Goal: Task Accomplishment & Management: Manage account settings

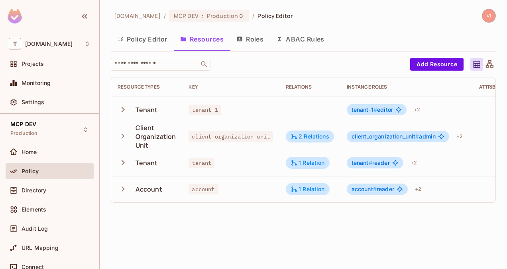
scroll to position [0, 64]
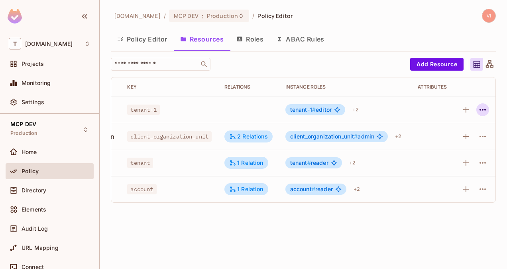
click at [482, 112] on icon "button" at bounding box center [483, 110] width 10 height 10
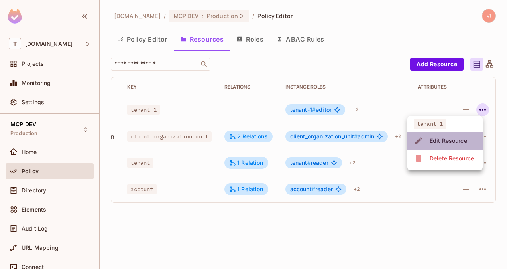
click at [452, 141] on div "Edit Resource" at bounding box center [448, 141] width 37 height 8
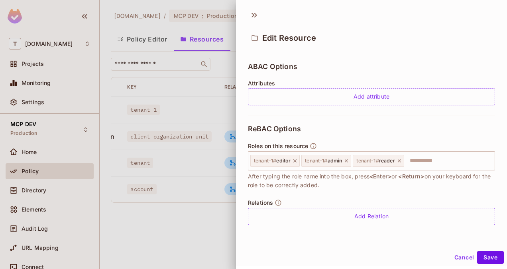
scroll to position [1, 0]
click at [467, 251] on button "Cancel" at bounding box center [464, 256] width 26 height 13
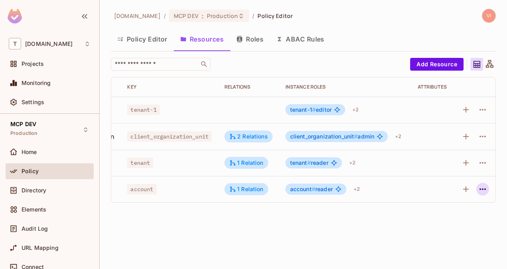
click at [481, 189] on icon "button" at bounding box center [483, 189] width 10 height 10
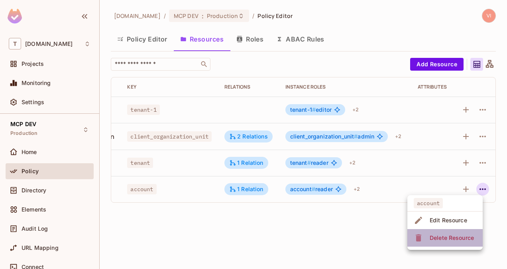
click at [463, 233] on span "Delete Resource" at bounding box center [451, 237] width 49 height 13
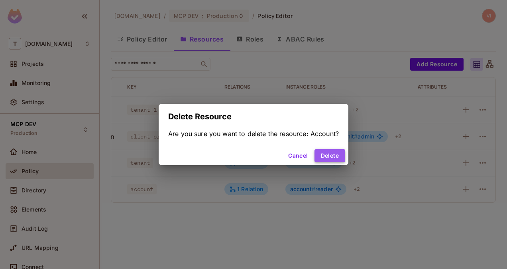
click at [328, 149] on button "Delete" at bounding box center [329, 155] width 31 height 13
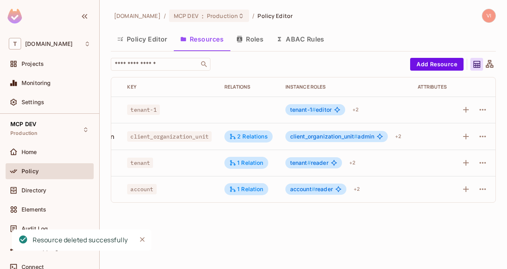
scroll to position [0, 60]
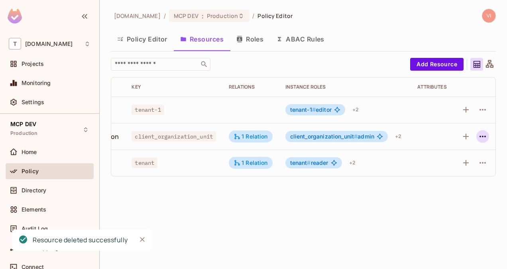
click at [482, 138] on icon "button" at bounding box center [483, 137] width 10 height 10
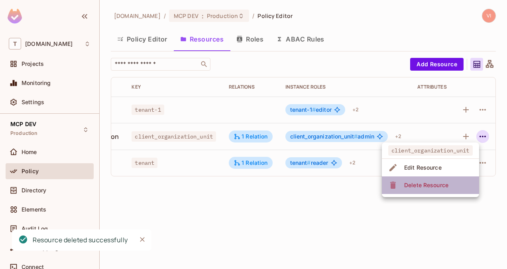
click at [460, 185] on li "Delete Resource" at bounding box center [430, 185] width 97 height 18
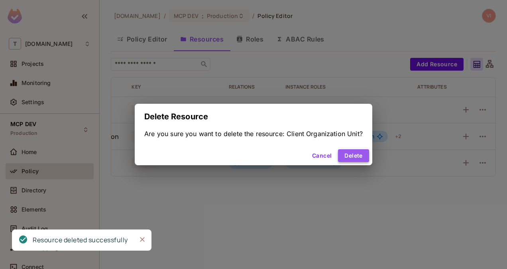
click at [364, 156] on button "Delete" at bounding box center [353, 155] width 31 height 13
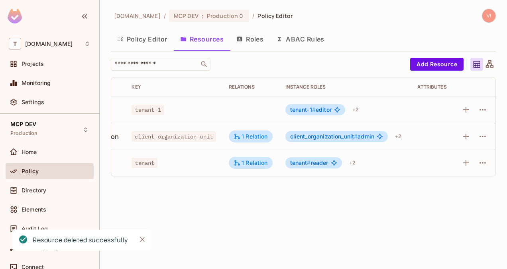
scroll to position [0, 0]
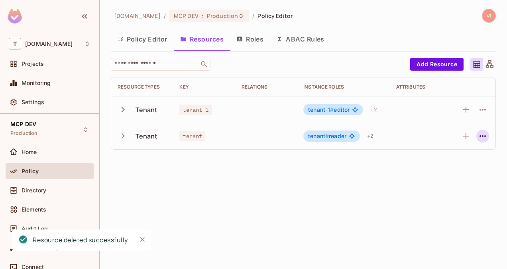
click at [484, 136] on icon "button" at bounding box center [483, 136] width 10 height 10
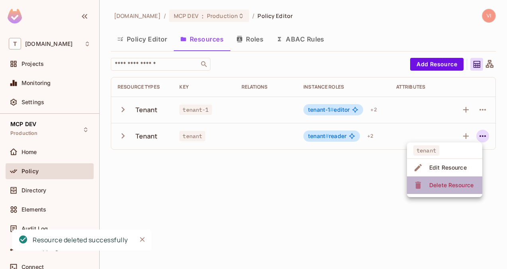
click at [442, 184] on div "Delete Resource" at bounding box center [451, 185] width 44 height 8
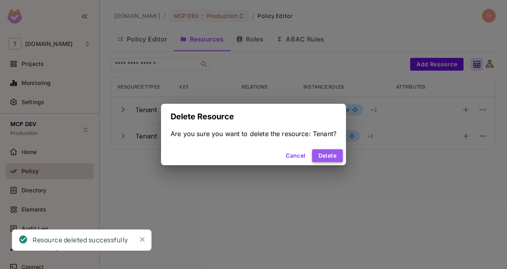
click at [338, 155] on button "Delete" at bounding box center [327, 155] width 31 height 13
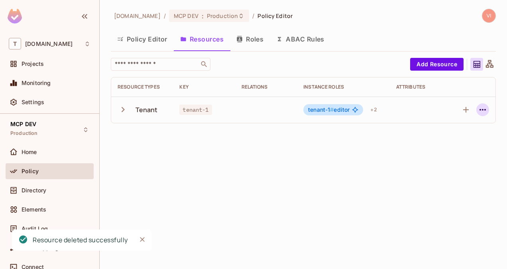
click at [484, 106] on icon "button" at bounding box center [483, 110] width 10 height 10
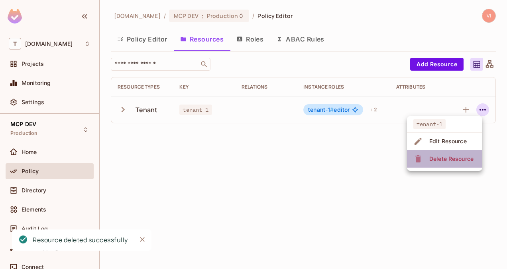
click at [456, 156] on div "Delete Resource" at bounding box center [451, 159] width 44 height 8
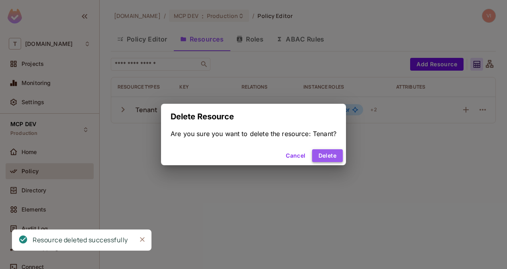
click at [334, 155] on button "Delete" at bounding box center [327, 155] width 31 height 13
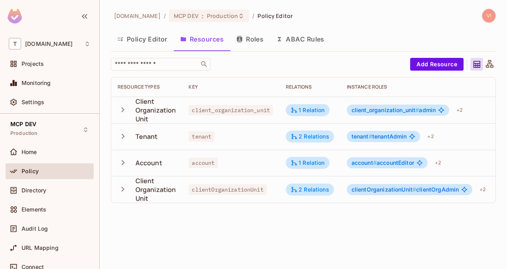
scroll to position [0, 86]
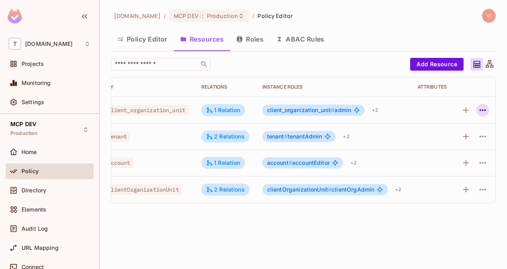
click at [485, 111] on icon "button" at bounding box center [483, 110] width 10 height 10
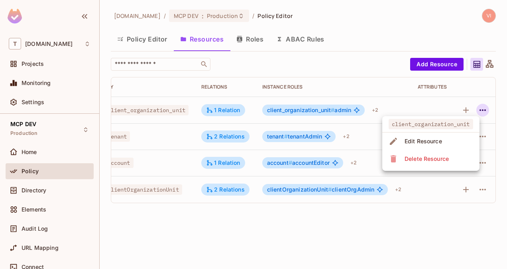
click at [450, 153] on span "Delete Resource" at bounding box center [426, 158] width 49 height 13
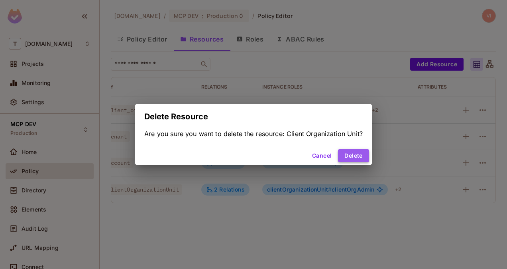
click at [363, 151] on button "Delete" at bounding box center [353, 155] width 31 height 13
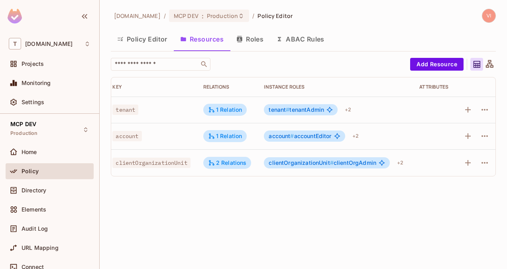
scroll to position [0, 79]
click at [482, 109] on icon "button" at bounding box center [482, 110] width 6 height 2
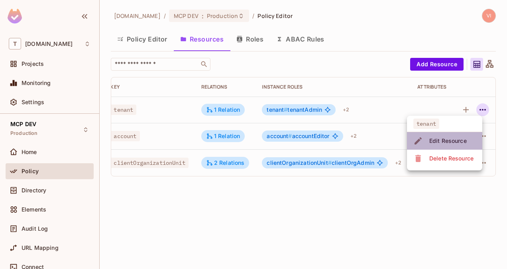
click at [454, 140] on div "Edit Resource" at bounding box center [447, 141] width 37 height 8
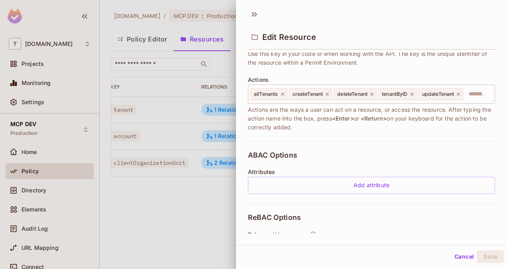
scroll to position [0, 0]
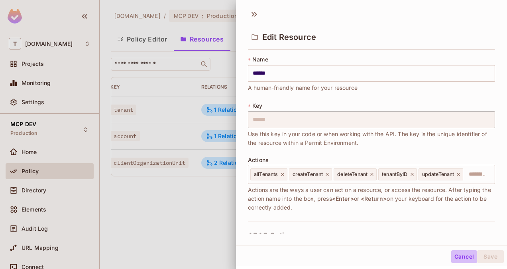
click at [461, 259] on button "Cancel" at bounding box center [464, 256] width 26 height 13
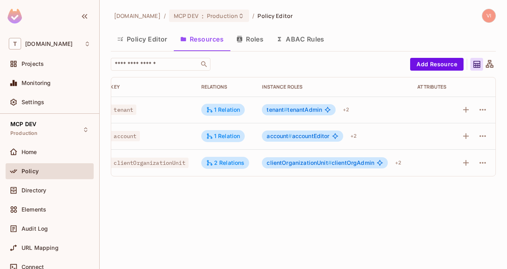
click at [257, 37] on button "Roles" at bounding box center [250, 39] width 40 height 20
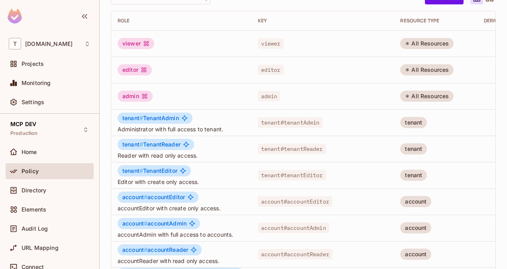
scroll to position [0, 62]
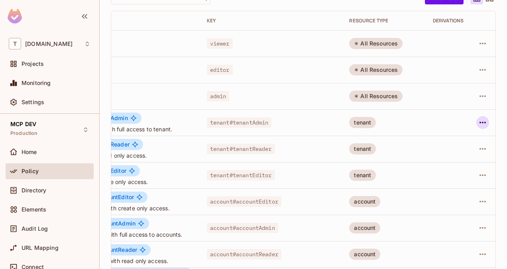
click at [479, 124] on icon "button" at bounding box center [483, 123] width 10 height 10
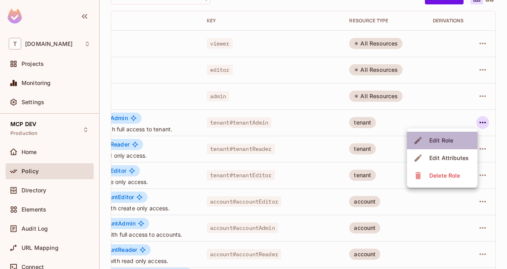
click at [454, 143] on span "Edit Role" at bounding box center [441, 140] width 29 height 13
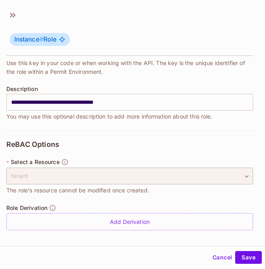
scroll to position [1, 0]
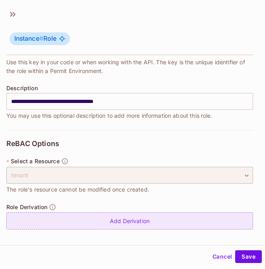
click at [124, 218] on div "Add Derivation" at bounding box center [129, 220] width 247 height 17
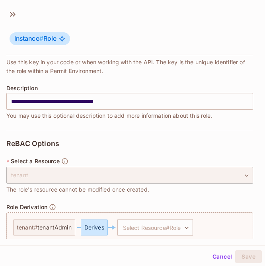
scroll to position [110, 0]
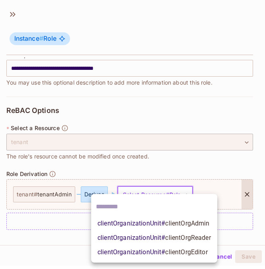
click at [158, 196] on body "T t-mobile.com Projects Monitoring Settings MCP DEV Production Home Policy Dire…" at bounding box center [132, 134] width 265 height 269
click at [158, 156] on div at bounding box center [132, 134] width 265 height 269
click at [167, 191] on body "T t-mobile.com Projects Monitoring Settings MCP DEV Production Home Policy Dire…" at bounding box center [132, 134] width 265 height 269
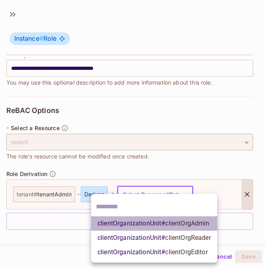
click at [176, 226] on span "clientOrgAdmin" at bounding box center [187, 223] width 44 height 8
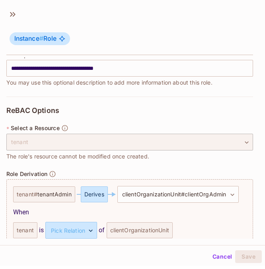
scroll to position [146, 0]
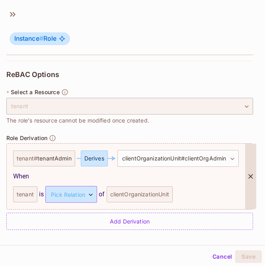
click at [77, 198] on body "T t-mobile.com Projects Monitoring Settings MCP DEV Production Home Policy Dire…" at bounding box center [132, 134] width 265 height 269
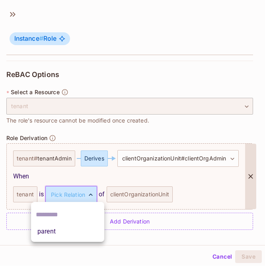
click at [69, 228] on li "parent" at bounding box center [67, 231] width 73 height 14
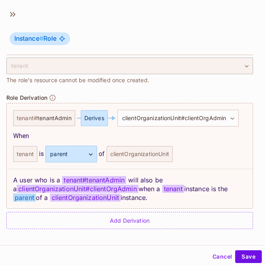
scroll to position [186, 0]
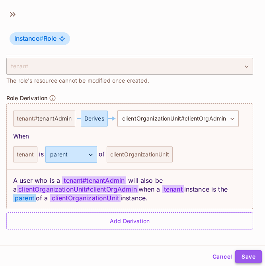
click at [241, 257] on button "Save" at bounding box center [249, 256] width 27 height 13
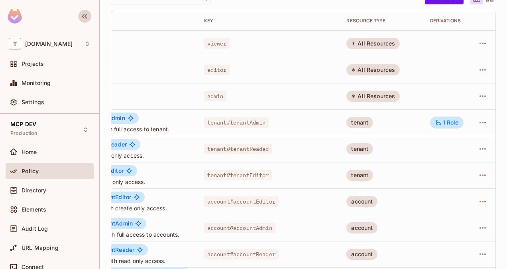
scroll to position [0, 0]
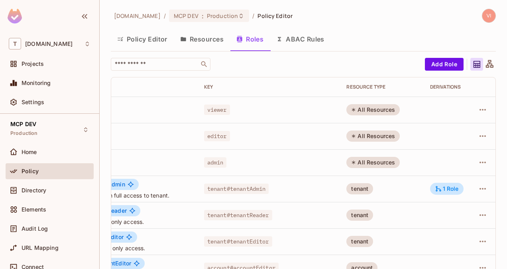
click at [209, 36] on button "Resources" at bounding box center [202, 39] width 56 height 20
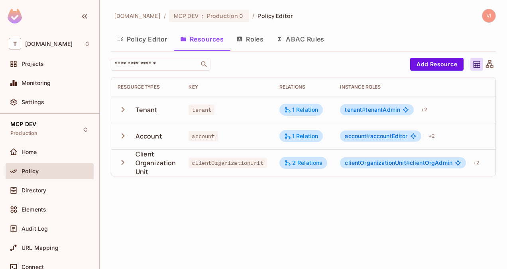
scroll to position [0, 79]
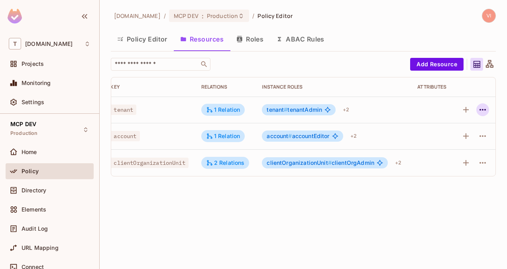
click at [486, 111] on icon "button" at bounding box center [483, 110] width 10 height 10
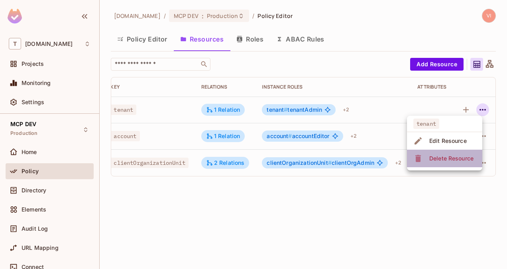
click at [463, 159] on div "Delete Resource" at bounding box center [451, 158] width 44 height 8
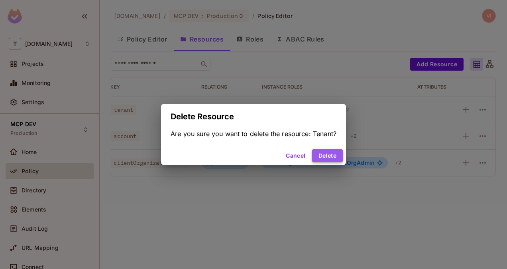
click at [338, 155] on button "Delete" at bounding box center [327, 155] width 31 height 13
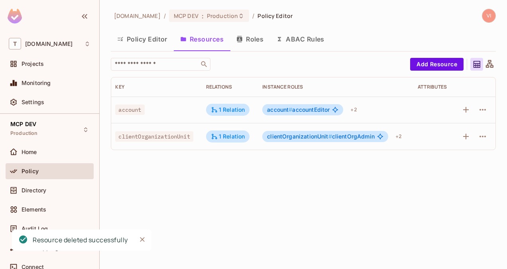
scroll to position [0, 75]
click at [484, 135] on icon "button" at bounding box center [483, 137] width 10 height 10
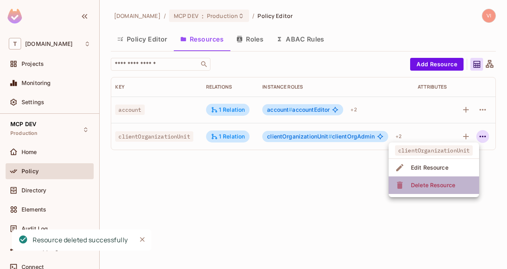
click at [441, 181] on div "Delete Resource" at bounding box center [433, 185] width 44 height 8
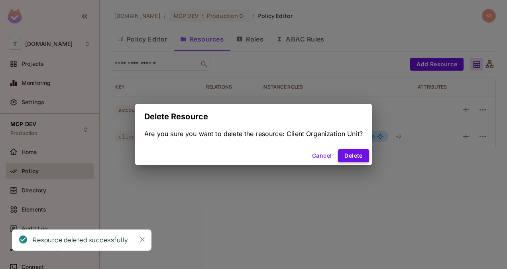
click at [361, 152] on button "Delete" at bounding box center [353, 155] width 31 height 13
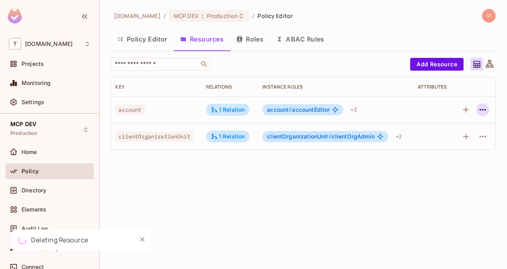
click at [485, 112] on icon "button" at bounding box center [483, 110] width 10 height 10
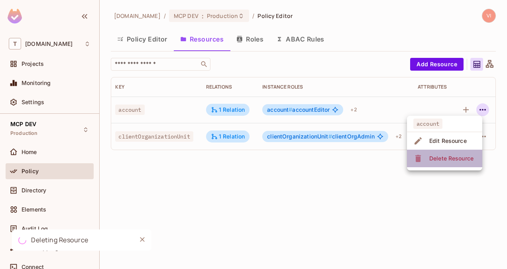
click at [455, 156] on div "Delete Resource" at bounding box center [451, 158] width 44 height 8
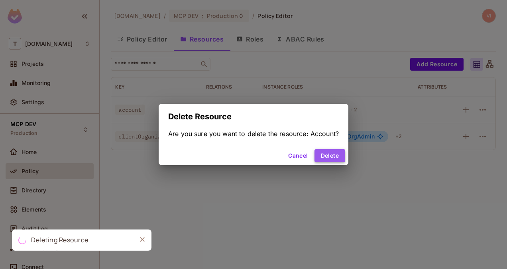
click at [342, 155] on button "Delete" at bounding box center [329, 155] width 31 height 13
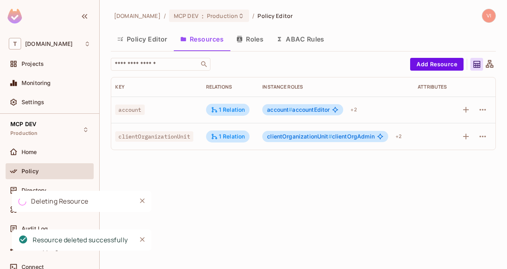
scroll to position [0, 0]
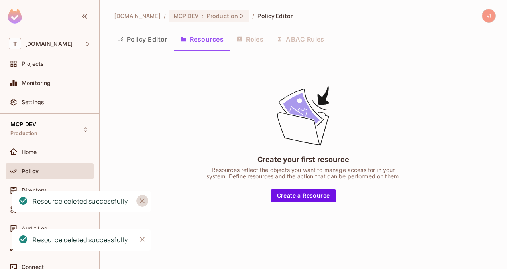
click at [141, 201] on icon "Close" at bounding box center [142, 200] width 8 height 8
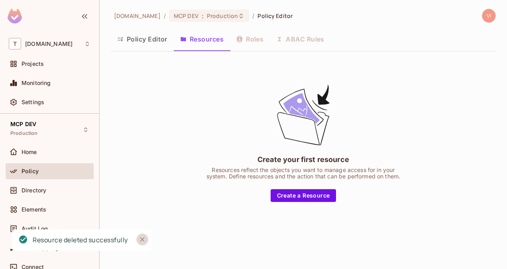
click at [143, 238] on icon "Close" at bounding box center [142, 239] width 5 height 5
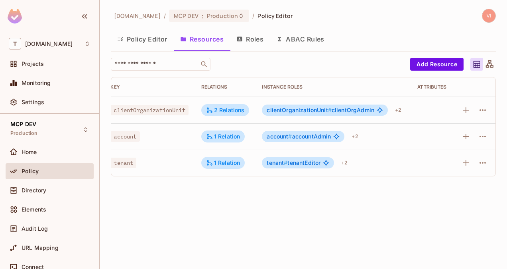
scroll to position [0, 1]
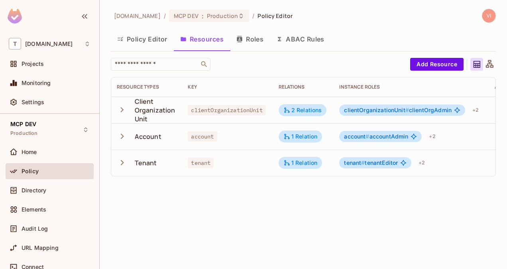
click at [251, 41] on button "Roles" at bounding box center [250, 39] width 40 height 20
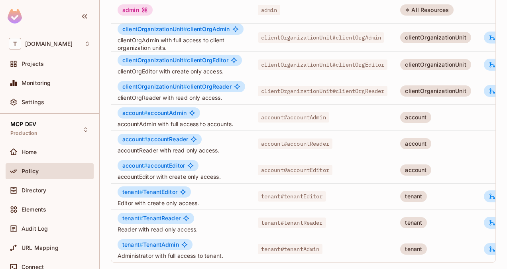
scroll to position [0, 65]
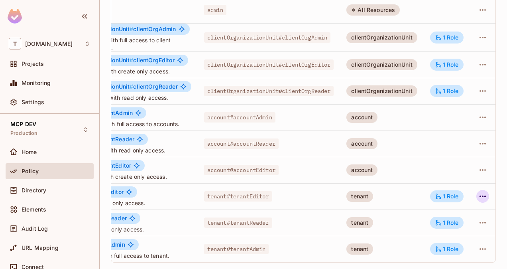
click at [479, 195] on icon "button" at bounding box center [482, 196] width 6 height 2
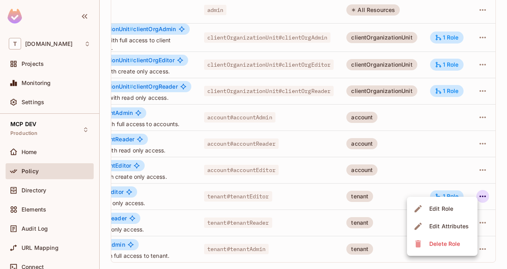
click at [499, 181] on div at bounding box center [253, 134] width 507 height 269
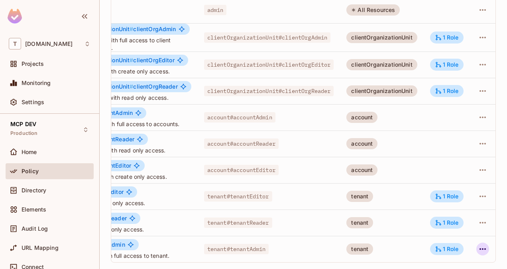
click at [478, 244] on icon "button" at bounding box center [483, 249] width 10 height 10
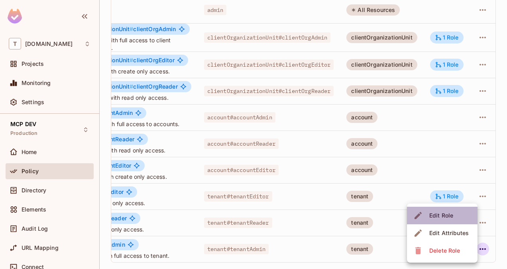
click at [449, 214] on div "Edit Role" at bounding box center [441, 215] width 24 height 8
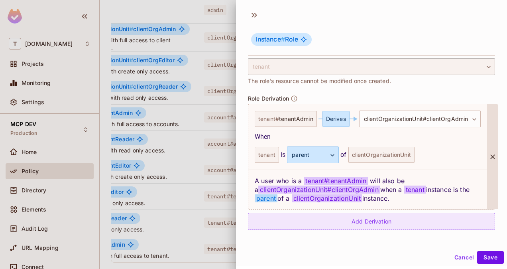
scroll to position [186, 0]
click at [383, 215] on div "Add Derivation" at bounding box center [371, 221] width 247 height 17
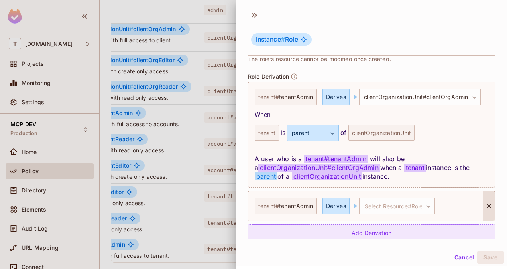
scroll to position [208, 0]
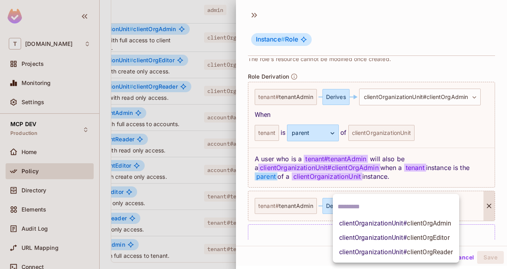
click at [395, 205] on body "T t-mobile.com Projects Monitoring Settings MCP DEV Production Home Policy Dire…" at bounding box center [253, 134] width 507 height 269
click at [314, 242] on div at bounding box center [253, 134] width 507 height 269
click at [414, 203] on body "T t-mobile.com Projects Monitoring Settings MCP DEV Production Home Policy Dire…" at bounding box center [253, 134] width 507 height 269
click at [489, 218] on div at bounding box center [253, 134] width 507 height 269
click at [416, 206] on body "T t-mobile.com Projects Monitoring Settings MCP DEV Production Home Policy Dire…" at bounding box center [253, 134] width 507 height 269
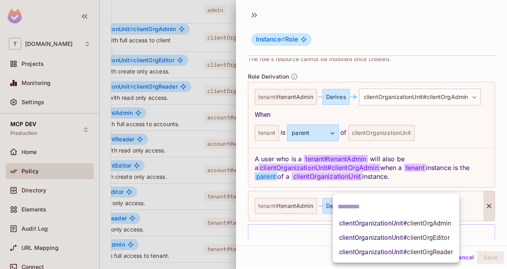
click at [477, 205] on div at bounding box center [253, 134] width 507 height 269
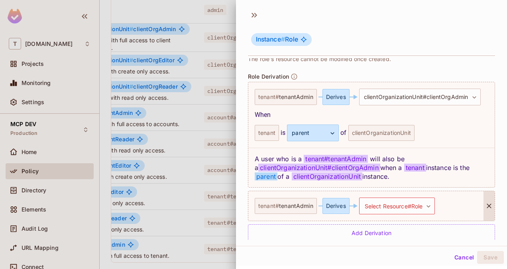
click at [487, 205] on icon at bounding box center [489, 206] width 5 height 5
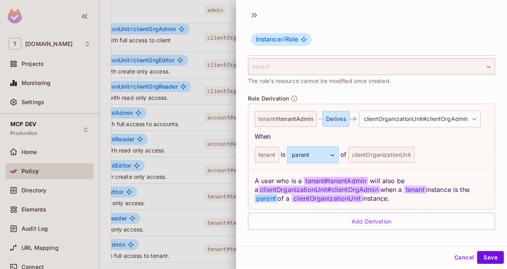
scroll to position [186, 0]
drag, startPoint x: 452, startPoint y: 265, endPoint x: 455, endPoint y: 251, distance: 14.0
click at [455, 251] on div "Cancel Save" at bounding box center [371, 257] width 271 height 19
click at [455, 251] on button "Cancel" at bounding box center [464, 257] width 26 height 13
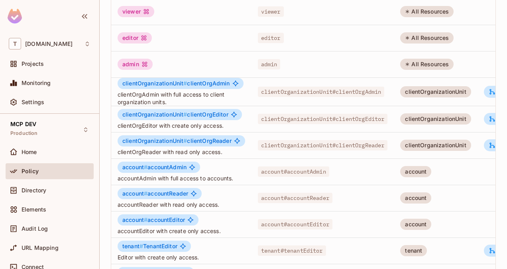
scroll to position [0, 0]
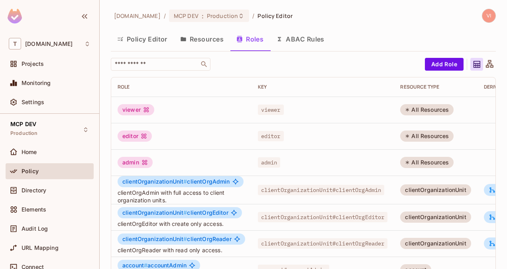
click at [210, 36] on button "Resources" at bounding box center [202, 39] width 56 height 20
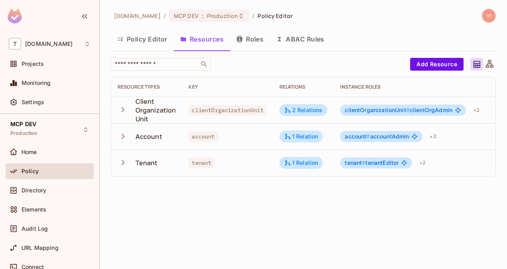
click at [491, 65] on icon at bounding box center [490, 64] width 8 height 8
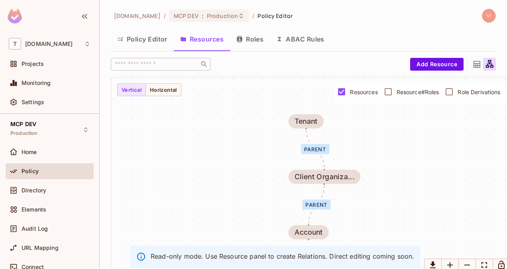
click at [473, 65] on icon at bounding box center [476, 64] width 7 height 7
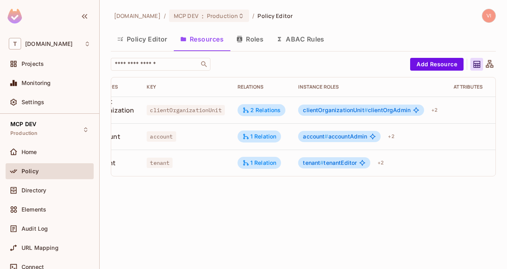
scroll to position [0, 79]
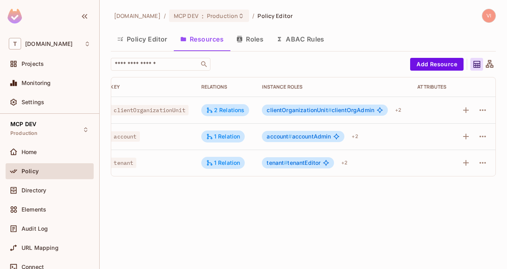
click at [487, 69] on div at bounding box center [489, 64] width 13 height 13
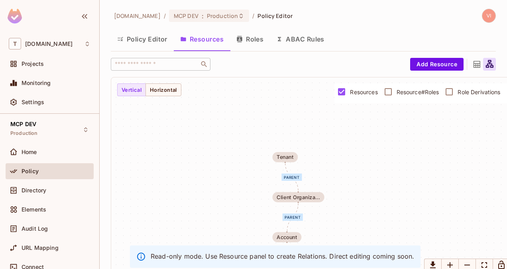
click at [472, 62] on icon at bounding box center [477, 64] width 10 height 10
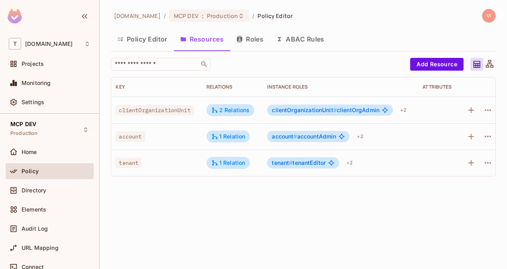
scroll to position [0, 73]
click at [350, 163] on div "+ 2" at bounding box center [349, 162] width 13 height 13
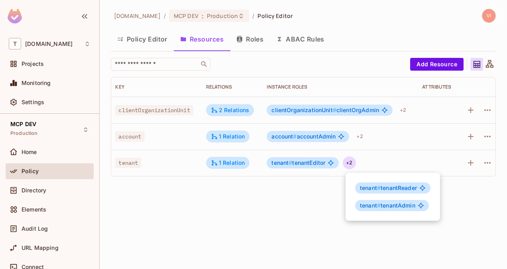
click at [393, 138] on div at bounding box center [253, 134] width 507 height 269
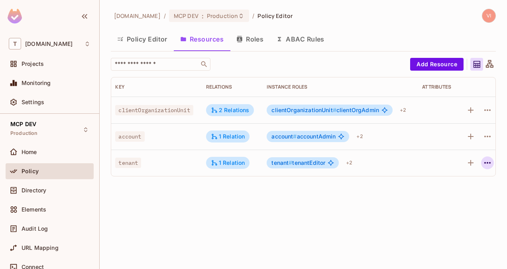
click at [489, 163] on icon "button" at bounding box center [487, 163] width 6 height 2
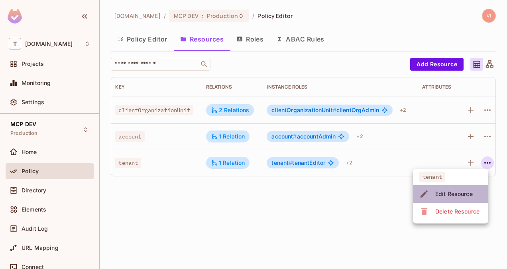
click at [457, 193] on div "Edit Resource" at bounding box center [453, 194] width 37 height 8
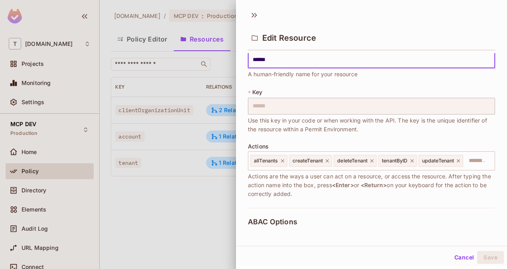
scroll to position [15, 0]
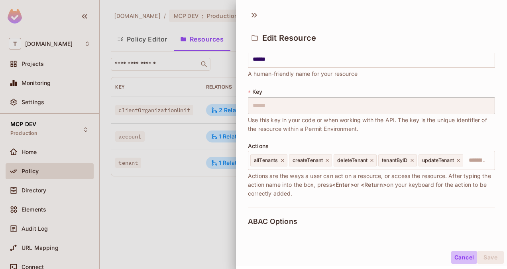
click at [456, 256] on button "Cancel" at bounding box center [464, 257] width 26 height 13
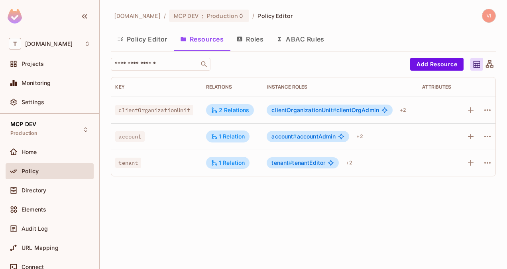
click at [251, 40] on button "Roles" at bounding box center [250, 39] width 40 height 20
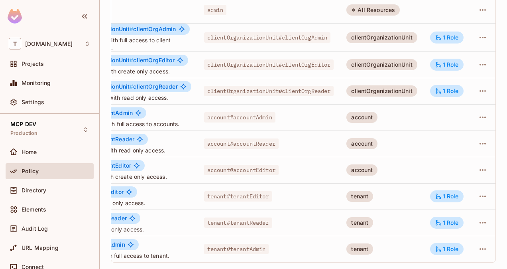
scroll to position [0, 65]
click at [479, 248] on icon "button" at bounding box center [482, 249] width 6 height 2
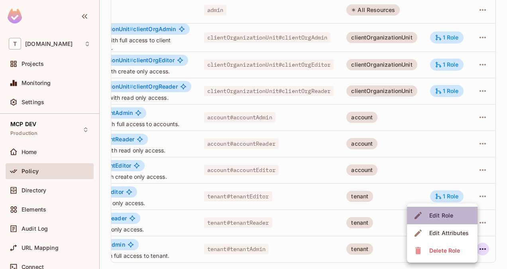
click at [447, 217] on div "Edit Role" at bounding box center [441, 215] width 24 height 8
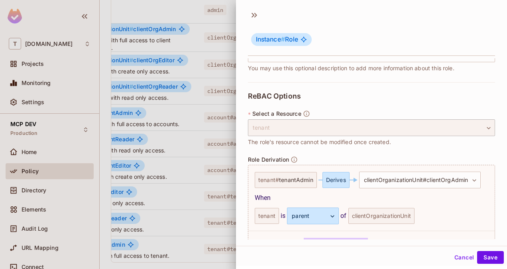
scroll to position [167, 0]
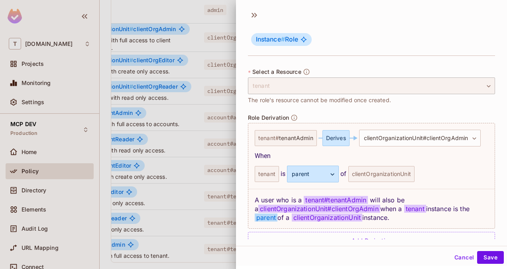
click at [263, 116] on span "Role Derivation" at bounding box center [268, 117] width 41 height 6
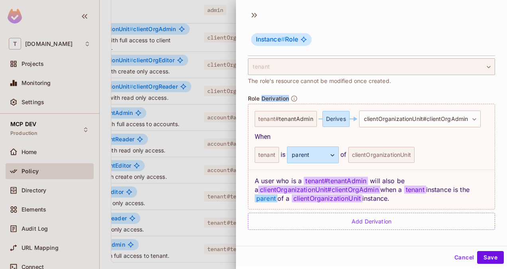
scroll to position [186, 0]
click at [454, 257] on button "Cancel" at bounding box center [464, 257] width 26 height 13
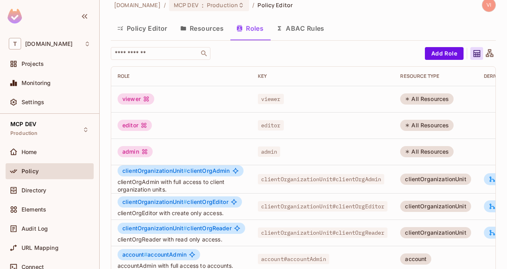
scroll to position [0, 0]
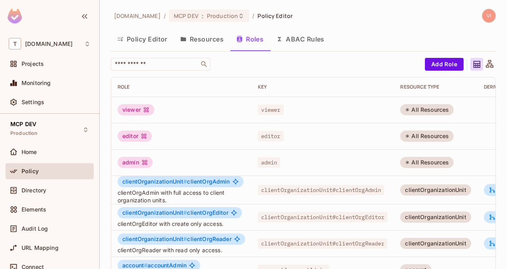
click at [142, 37] on button "Policy Editor" at bounding box center [142, 39] width 63 height 20
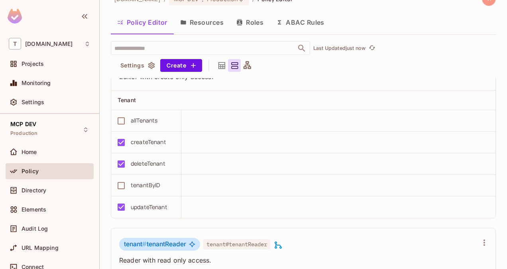
scroll to position [1950, 0]
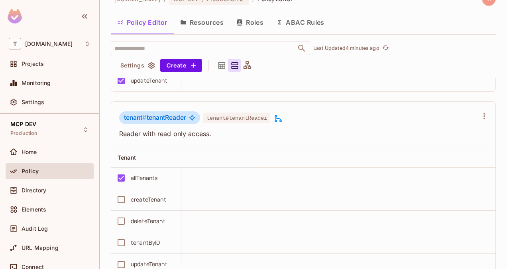
click at [253, 22] on button "Roles" at bounding box center [250, 22] width 40 height 20
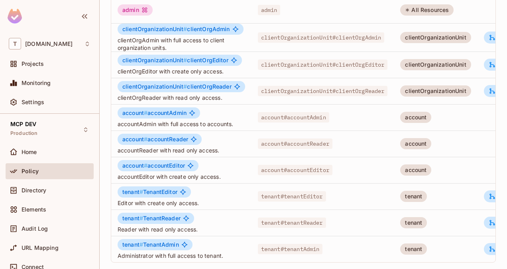
scroll to position [116, 0]
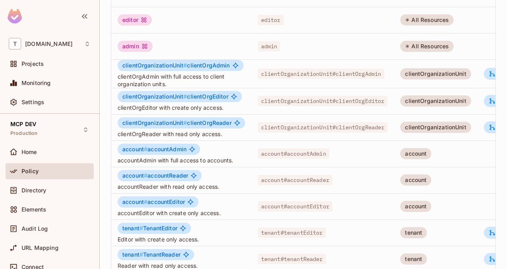
click at [197, 63] on span "clientOrganizationUnit # clientOrgAdmin" at bounding box center [176, 65] width 108 height 6
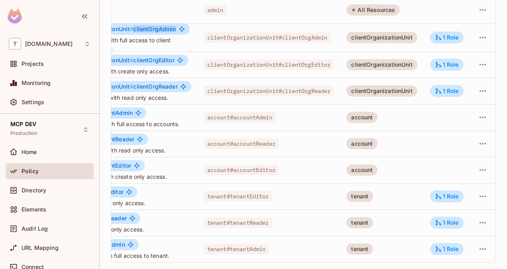
scroll to position [0, 8]
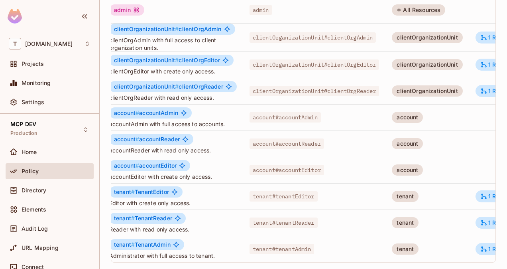
drag, startPoint x: 344, startPoint y: 120, endPoint x: 326, endPoint y: 104, distance: 24.6
click at [326, 104] on td "account#accountAdmin" at bounding box center [314, 117] width 143 height 26
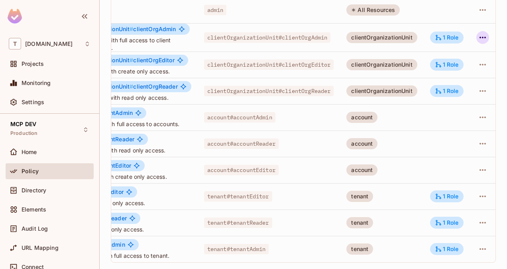
click at [476, 32] on button "button" at bounding box center [482, 37] width 13 height 13
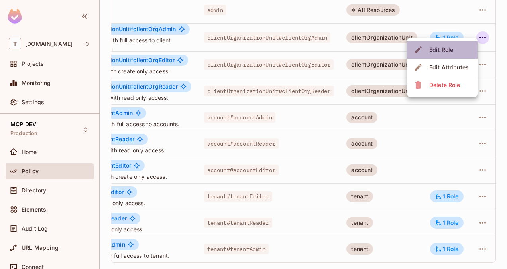
click at [446, 51] on div "Edit Role" at bounding box center [441, 50] width 24 height 8
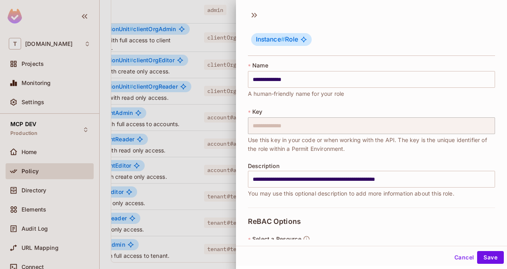
scroll to position [191, 0]
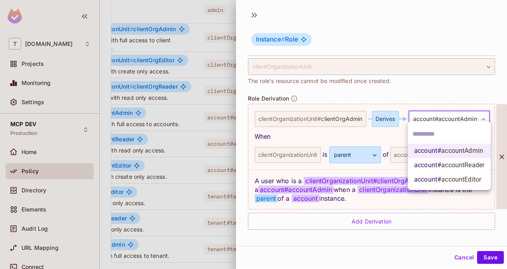
click at [452, 110] on body "T t-mobile.com Projects Monitoring Settings MCP DEV Production Home Policy Dire…" at bounding box center [253, 134] width 507 height 269
click at [374, 131] on div at bounding box center [253, 134] width 507 height 269
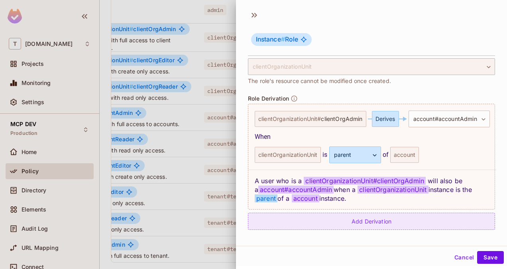
click at [371, 212] on div "Add Derivation" at bounding box center [371, 220] width 247 height 17
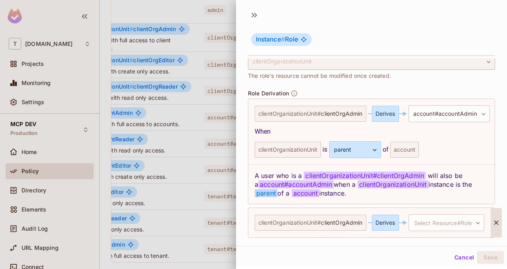
scroll to position [225, 0]
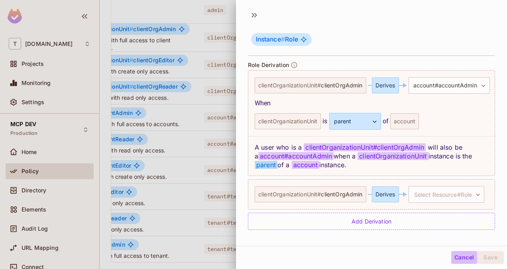
click at [452, 254] on button "Cancel" at bounding box center [464, 257] width 26 height 13
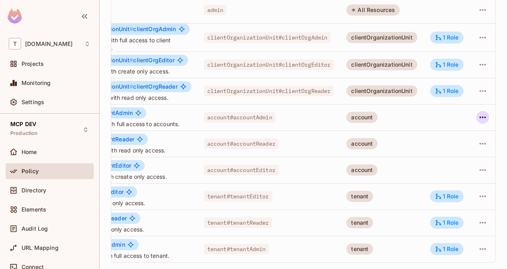
click at [478, 112] on icon "button" at bounding box center [483, 117] width 10 height 10
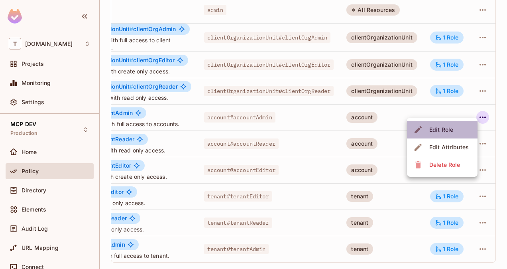
click at [452, 131] on div "Edit Role" at bounding box center [441, 130] width 24 height 8
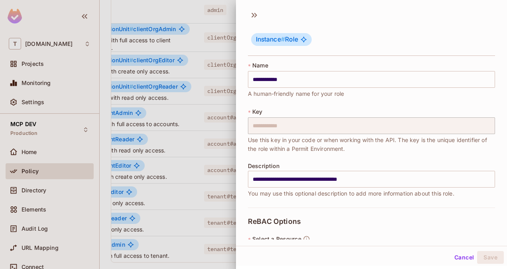
scroll to position [108, 0]
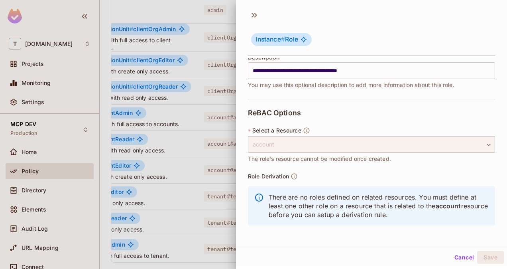
click at [416, 214] on p "There are no roles defined on related resources. You must define at least one o…" at bounding box center [379, 206] width 220 height 26
click at [460, 253] on button "Cancel" at bounding box center [464, 257] width 26 height 13
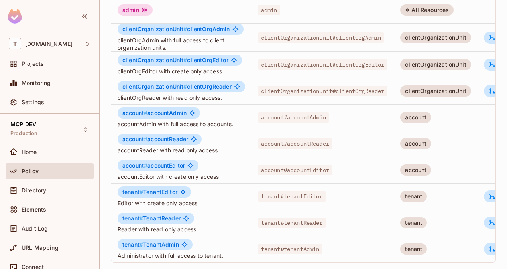
scroll to position [0, 65]
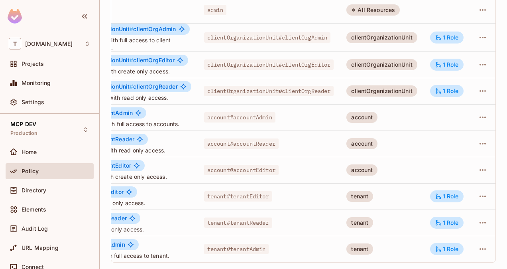
click at [240, 115] on span "account#accountAdmin" at bounding box center [239, 117] width 71 height 10
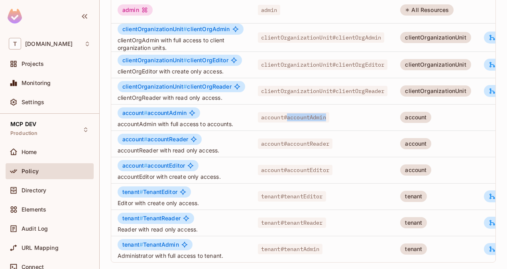
scroll to position [0, 0]
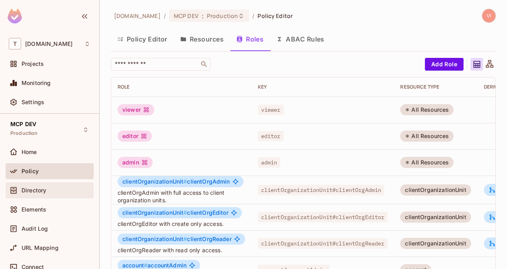
click at [51, 189] on div "Directory" at bounding box center [56, 190] width 69 height 6
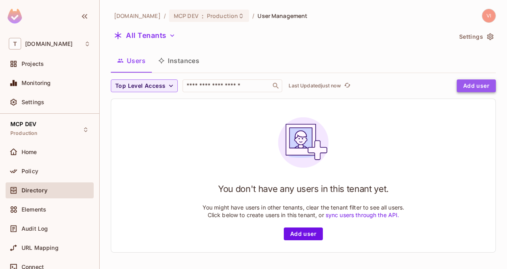
click at [478, 88] on button "Add user" at bounding box center [476, 85] width 39 height 13
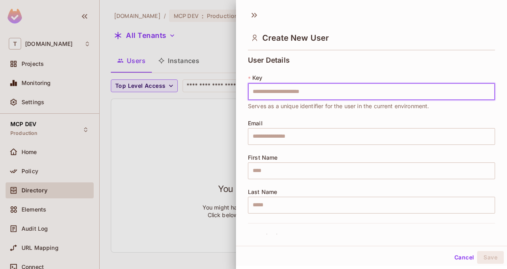
click at [286, 93] on input "text" at bounding box center [371, 91] width 247 height 17
type input "*****"
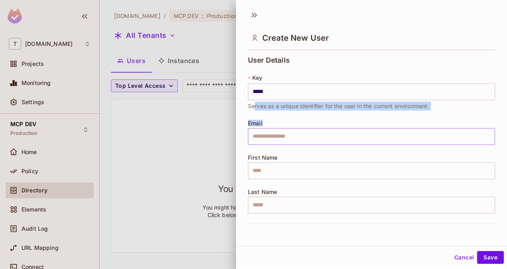
drag, startPoint x: 253, startPoint y: 111, endPoint x: 264, endPoint y: 133, distance: 24.1
click at [264, 133] on div "User Details * Key ***** ​ Serves as a unique identifier for the user in the cu…" at bounding box center [371, 139] width 247 height 167
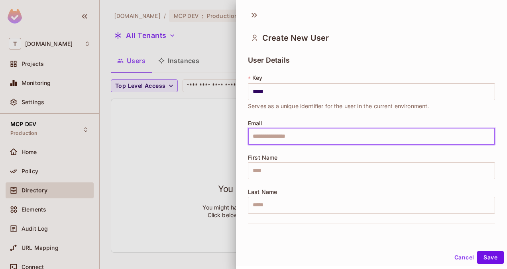
click at [264, 133] on input "text" at bounding box center [371, 136] width 247 height 17
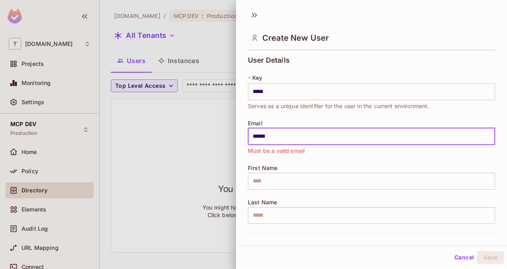
type input "**********"
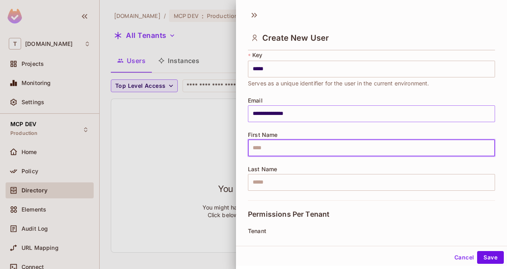
scroll to position [23, 0]
type input "*****"
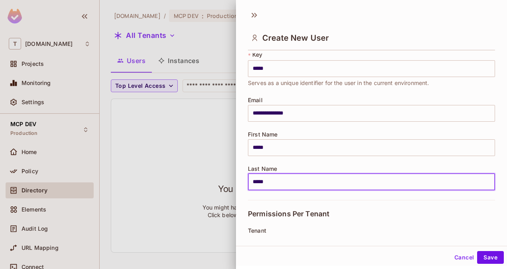
type input "*****"
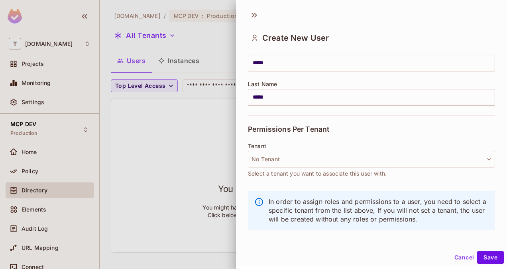
scroll to position [1, 0]
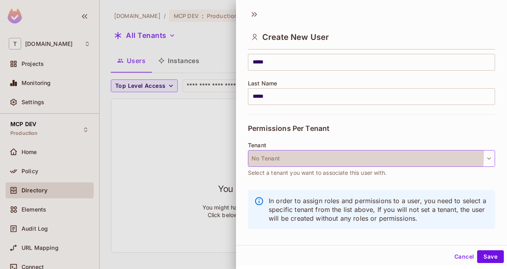
click at [340, 153] on button "No Tenant" at bounding box center [371, 158] width 247 height 17
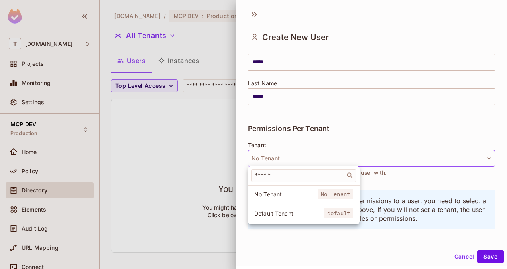
click at [342, 143] on div at bounding box center [253, 134] width 507 height 269
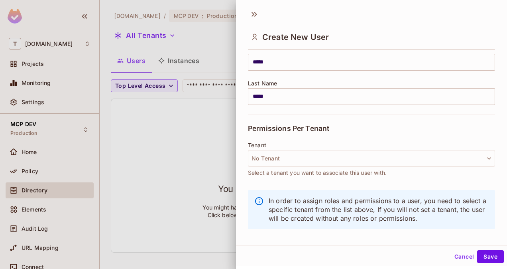
click at [198, 166] on div at bounding box center [253, 134] width 507 height 269
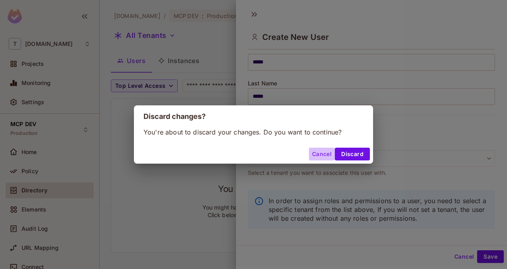
click at [324, 153] on button "Cancel" at bounding box center [322, 153] width 26 height 13
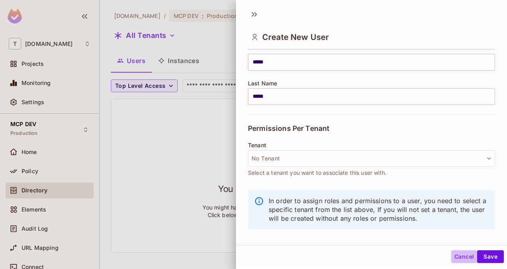
click at [459, 255] on button "Cancel" at bounding box center [464, 256] width 26 height 13
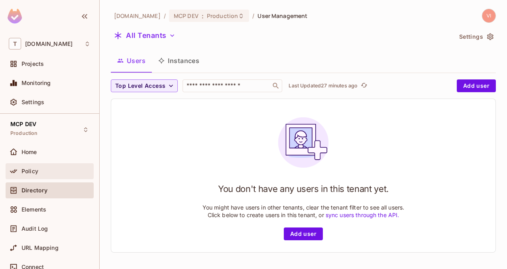
click at [26, 169] on span "Policy" at bounding box center [30, 171] width 17 height 6
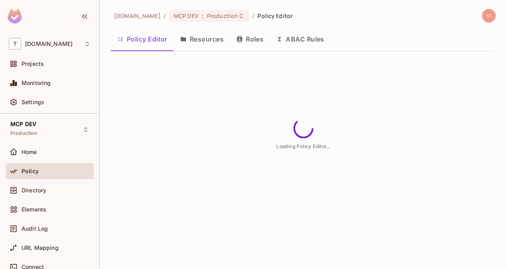
click at [202, 39] on button "Resources" at bounding box center [202, 39] width 56 height 20
